Goal: Task Accomplishment & Management: Use online tool/utility

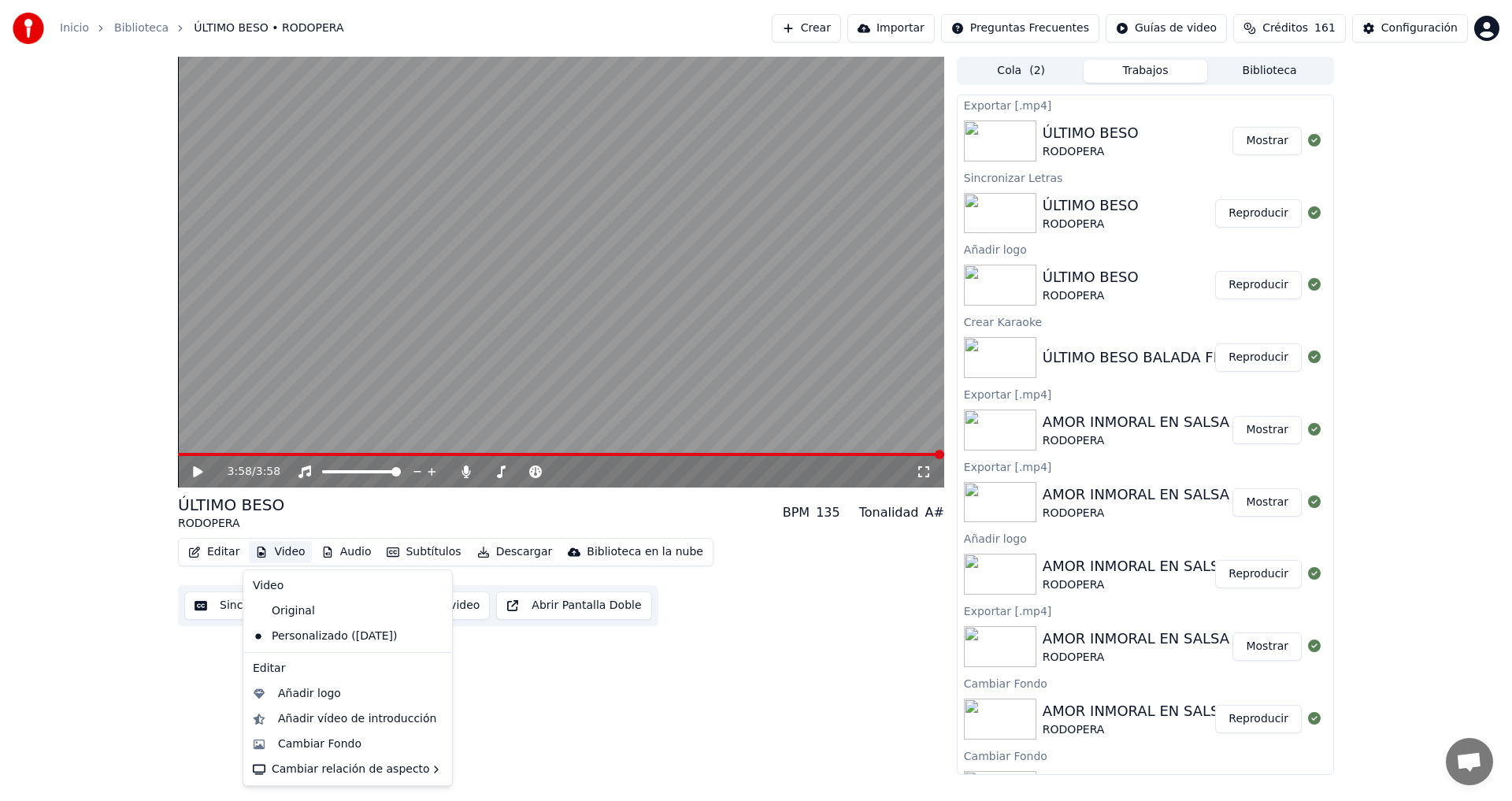
click at [283, 552] on button "Video" at bounding box center [280, 552] width 62 height 22
click at [309, 745] on div "Cambiar Fondo" at bounding box center [319, 745] width 83 height 16
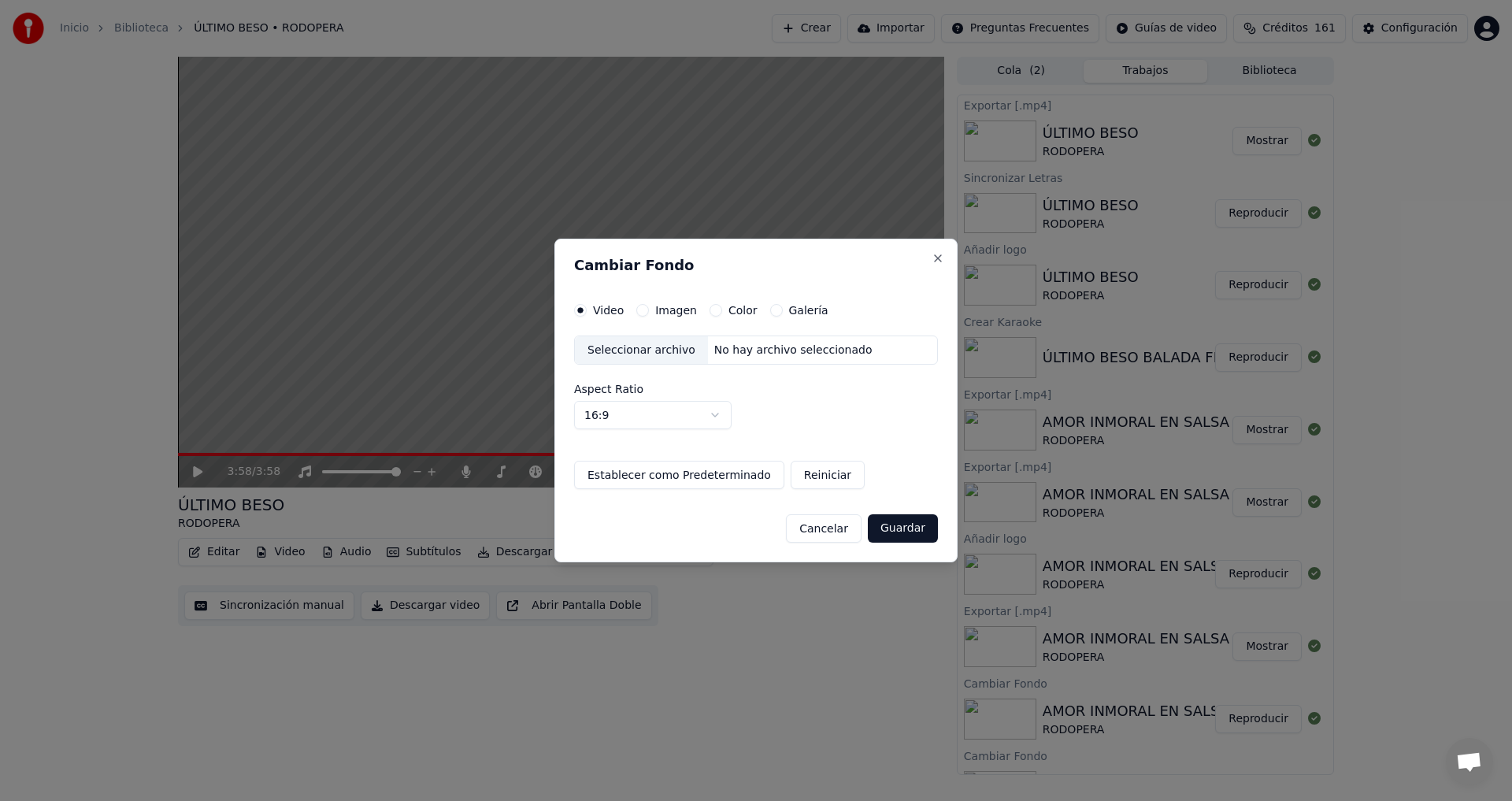
click at [629, 349] on div "Seleccionar archivo" at bounding box center [641, 351] width 133 height 29
click at [714, 416] on body "Inicio Biblioteca ÚLTIMO BESO • RODOPERA Crear Importar Preguntas Frecuentes Gu…" at bounding box center [756, 400] width 1512 height 801
click at [636, 311] on button "Imagen" at bounding box center [642, 310] width 13 height 13
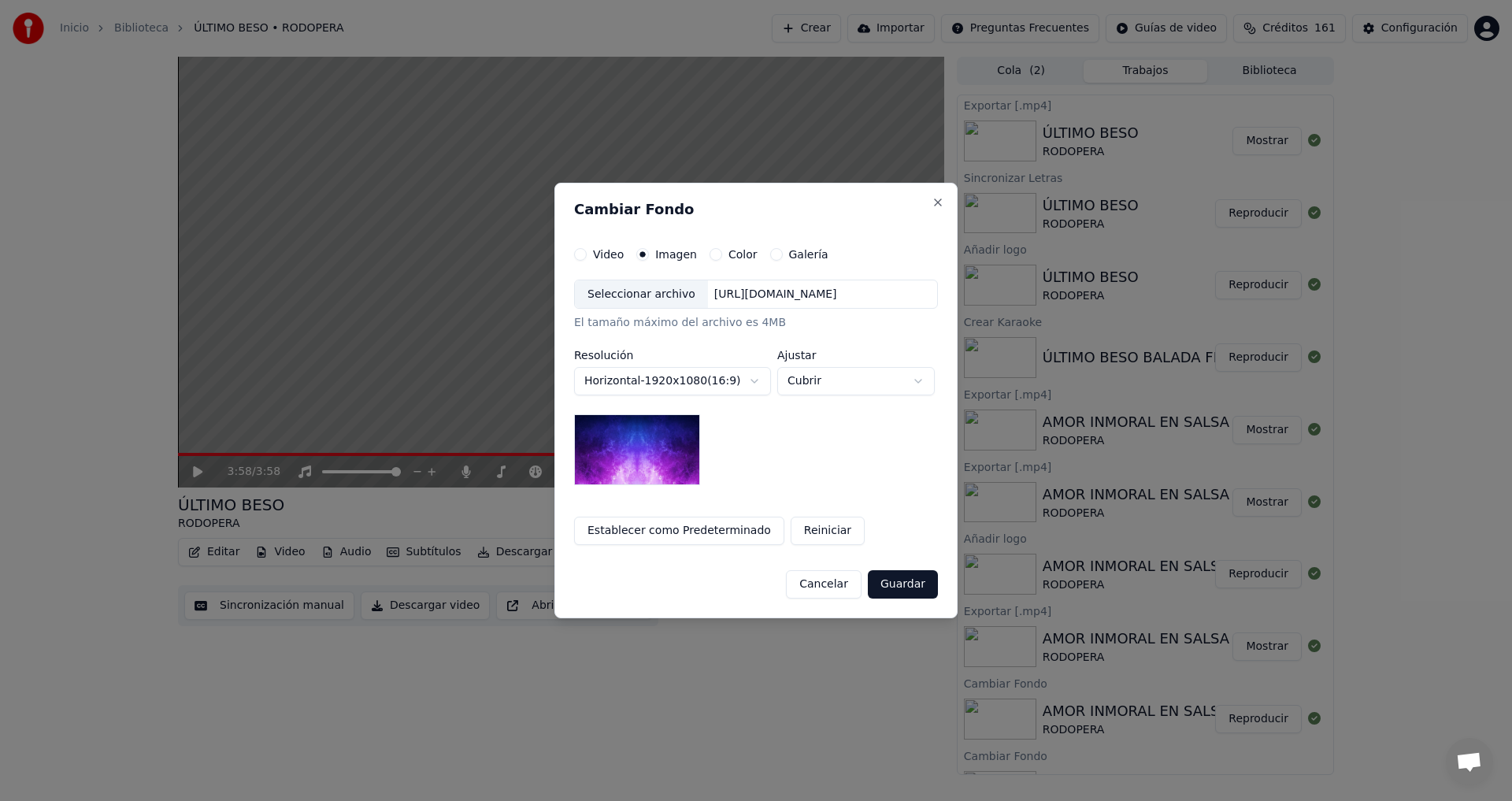
click at [614, 292] on div "Seleccionar archivo" at bounding box center [641, 295] width 133 height 29
click at [904, 588] on button "Guardar" at bounding box center [903, 584] width 70 height 29
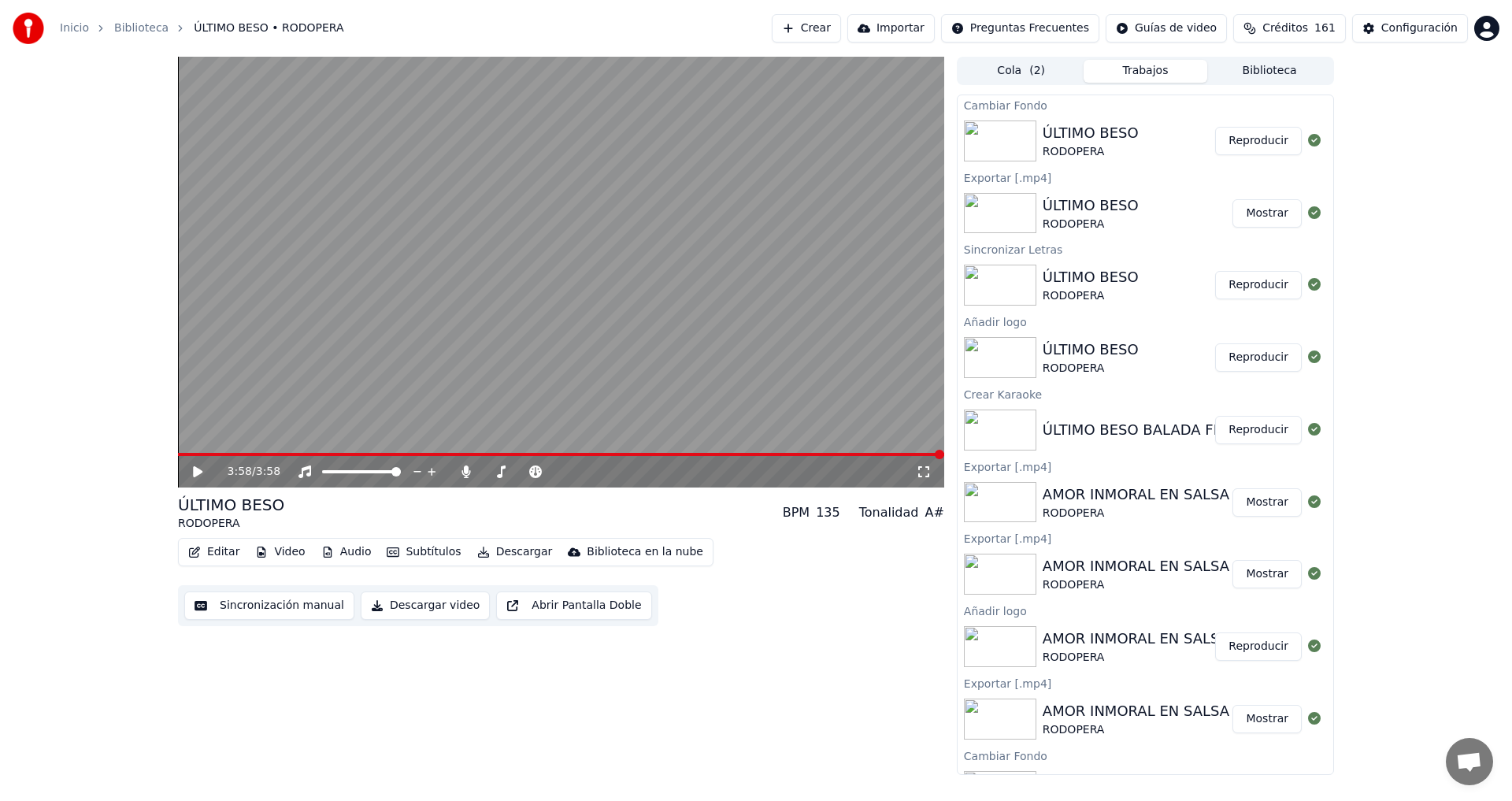
click at [1247, 143] on button "Reproducir" at bounding box center [1258, 141] width 87 height 29
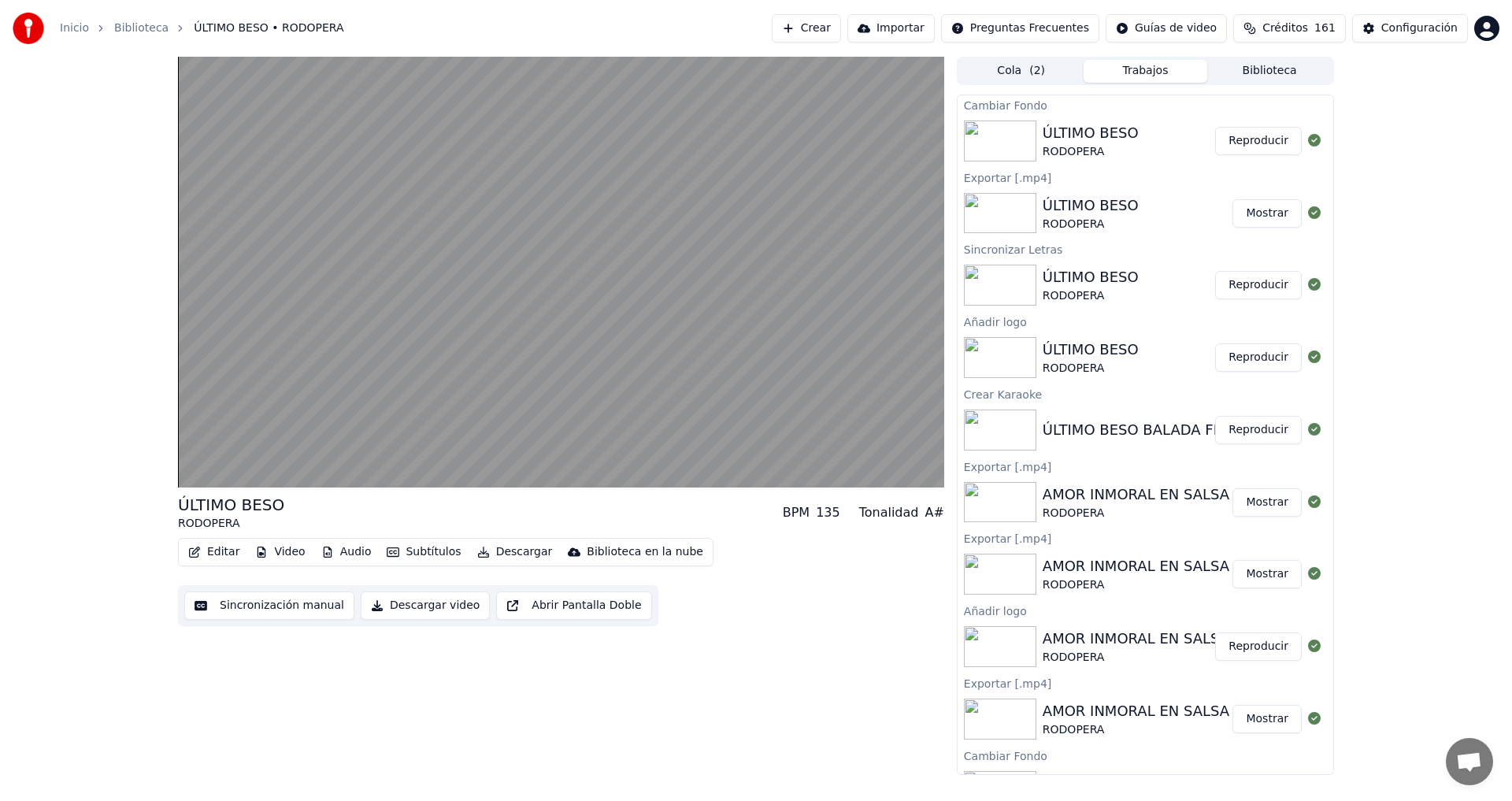
click at [420, 607] on button "Descargar video" at bounding box center [425, 606] width 129 height 29
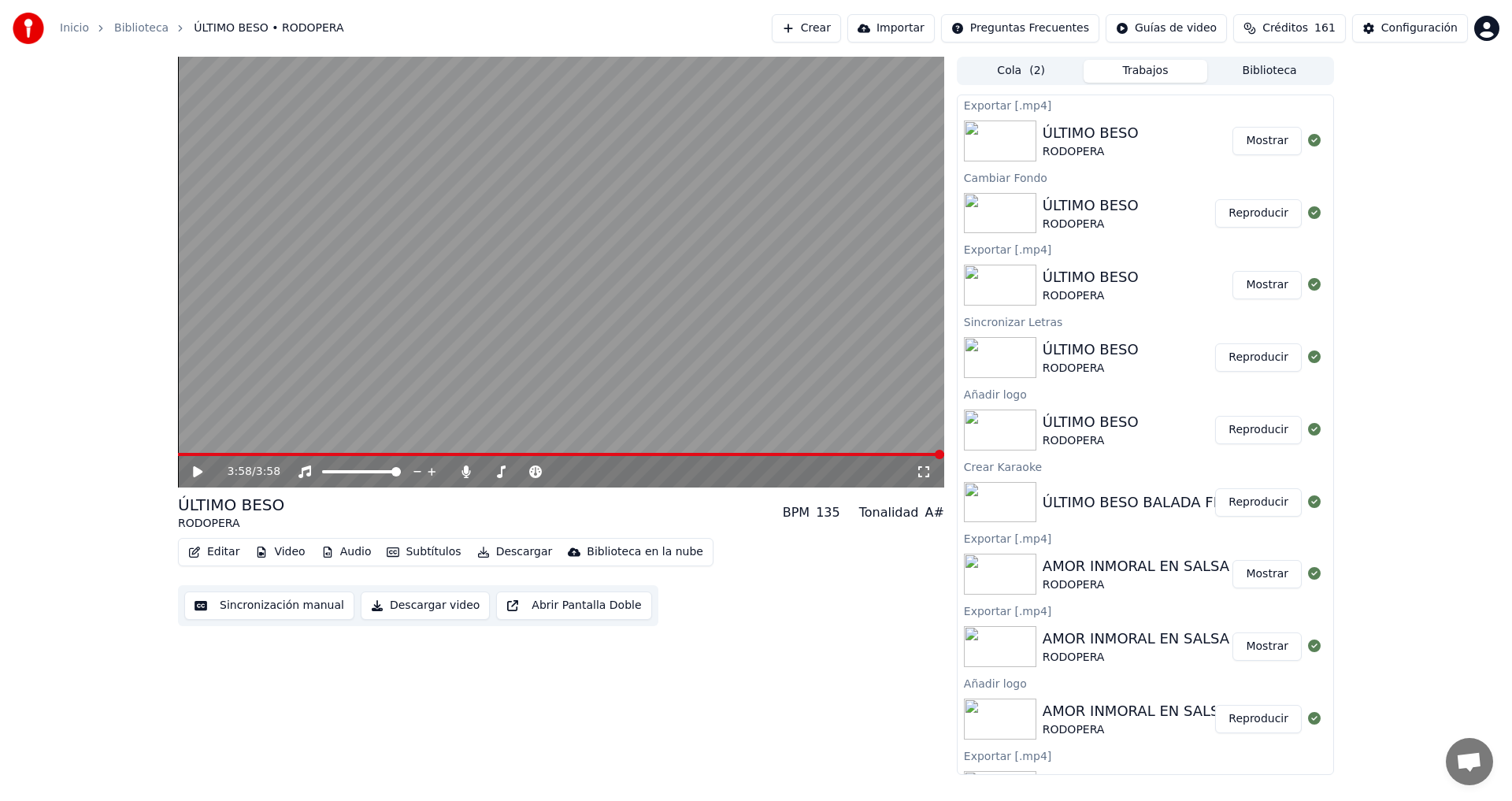
click at [1254, 141] on button "Mostrar" at bounding box center [1267, 141] width 69 height 29
